Goal: Task Accomplishment & Management: Manage account settings

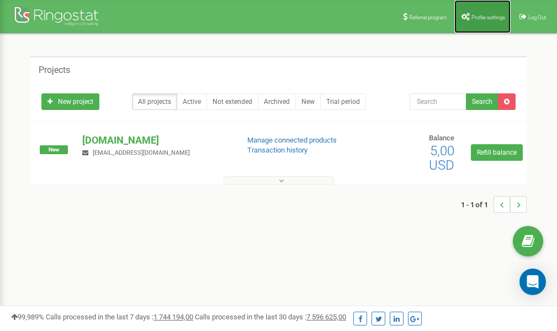
click at [484, 17] on span "Profile settings" at bounding box center [489, 17] width 34 height 6
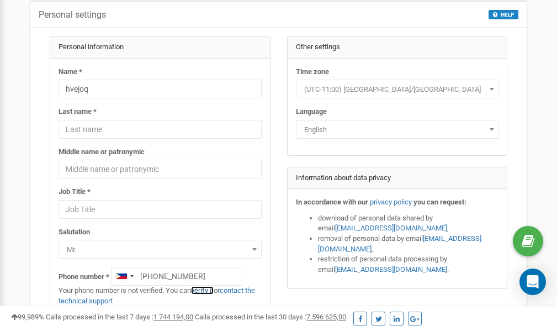
click at [207, 291] on link "verify it" at bounding box center [202, 290] width 23 height 8
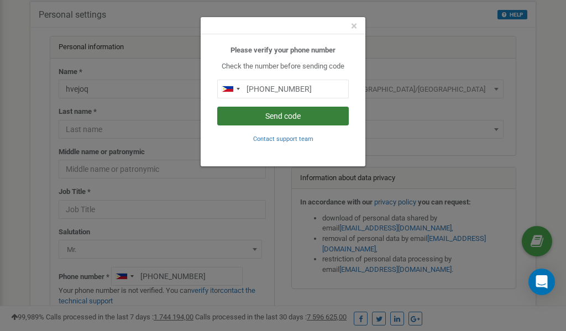
click at [275, 112] on button "Send code" at bounding box center [282, 116] width 131 height 19
